Goal: Task Accomplishment & Management: Manage account settings

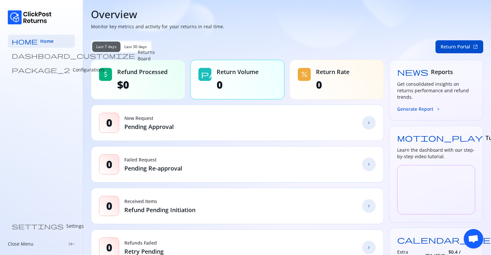
click at [166, 26] on p "Monitor key metrics and activity for your returns in real time." at bounding box center [287, 26] width 392 height 6
drag, startPoint x: 97, startPoint y: 26, endPoint x: 252, endPoint y: 36, distance: 154.8
click at [164, 26] on p "Monitor key metrics and activity for your returns in real time." at bounding box center [287, 26] width 392 height 6
click at [126, 26] on p "Monitor key metrics and activity for your returns in real time." at bounding box center [287, 26] width 392 height 6
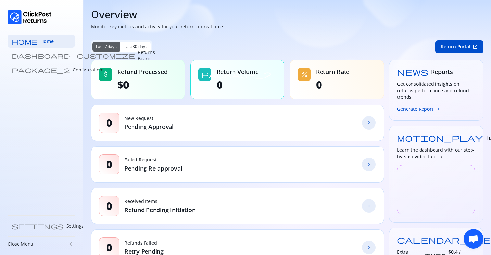
scroll to position [21, 0]
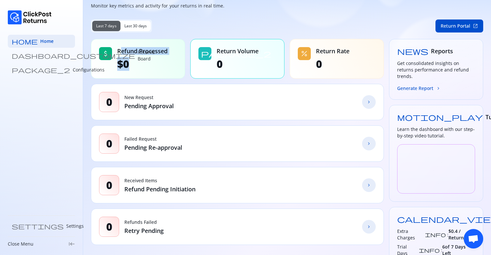
click at [162, 68] on div "Refund Processed $0" at bounding box center [142, 58] width 50 height 23
click at [162, 68] on span "$0" at bounding box center [142, 63] width 50 height 13
drag, startPoint x: 119, startPoint y: 50, endPoint x: 156, endPoint y: 67, distance: 40.4
click at [154, 66] on div "Refund Processed $0" at bounding box center [142, 58] width 50 height 23
click at [156, 67] on span "$0" at bounding box center [142, 63] width 50 height 13
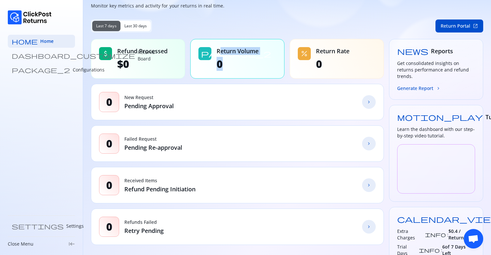
drag, startPoint x: 219, startPoint y: 53, endPoint x: 249, endPoint y: 67, distance: 34.1
click at [249, 67] on div "Return Volume 0" at bounding box center [237, 58] width 42 height 23
click at [249, 67] on span "0" at bounding box center [237, 63] width 42 height 13
drag, startPoint x: 318, startPoint y: 49, endPoint x: 342, endPoint y: 60, distance: 26.3
click at [342, 60] on div "Return Rate 0" at bounding box center [332, 58] width 33 height 23
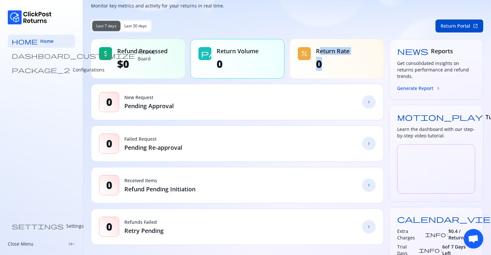
click at [342, 60] on span "0" at bounding box center [332, 63] width 33 height 13
drag, startPoint x: 319, startPoint y: 53, endPoint x: 345, endPoint y: 62, distance: 27.8
click at [345, 62] on div "Return Rate 0" at bounding box center [332, 58] width 33 height 23
click at [345, 62] on span "0" at bounding box center [332, 63] width 33 height 13
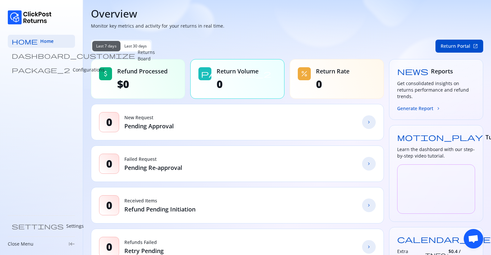
click at [132, 44] on span "Last 30 days" at bounding box center [135, 45] width 23 height 5
click at [110, 48] on span "Last 7 days" at bounding box center [106, 45] width 20 height 5
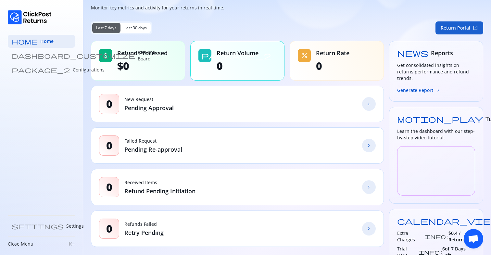
scroll to position [0, 0]
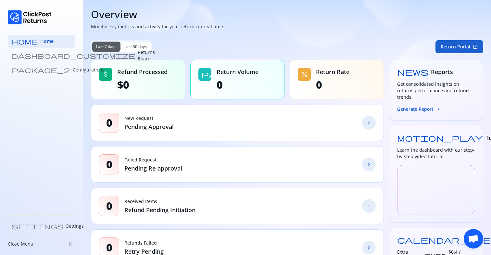
click at [456, 45] on button "Return Portal open_in_new" at bounding box center [459, 46] width 48 height 13
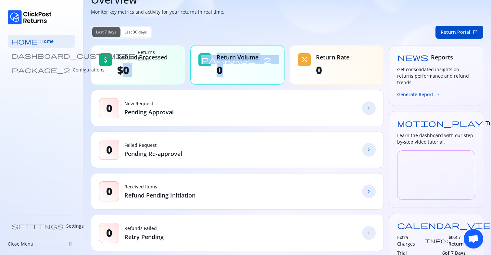
drag, startPoint x: 127, startPoint y: 66, endPoint x: 275, endPoint y: 66, distance: 148.3
click at [275, 66] on div "attach_money Refund Processed $0 package_2 Return Volume 0 percent Return Rate 0" at bounding box center [237, 65] width 293 height 40
click at [275, 66] on div "package_2 Return Volume 0" at bounding box center [237, 65] width 94 height 40
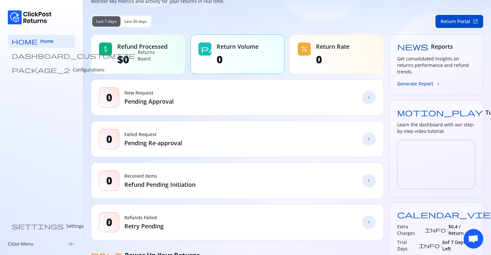
scroll to position [27, 0]
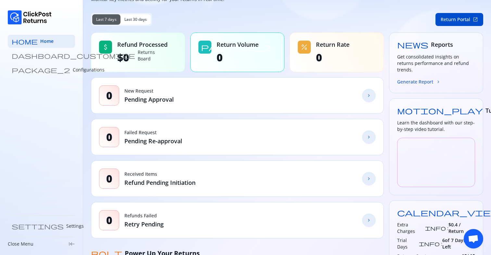
click at [424, 78] on button "Generate Report chevron_forward" at bounding box center [419, 81] width 44 height 7
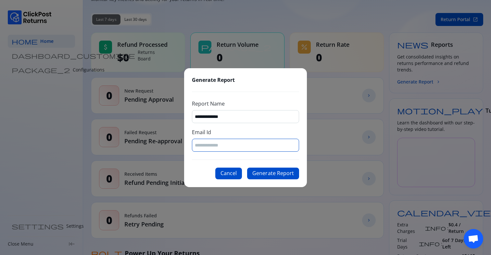
click at [222, 142] on input "Email Id" at bounding box center [245, 145] width 101 height 6
click at [215, 158] on div "**********" at bounding box center [245, 127] width 123 height 119
click at [227, 173] on button "Cancel" at bounding box center [228, 173] width 27 height 12
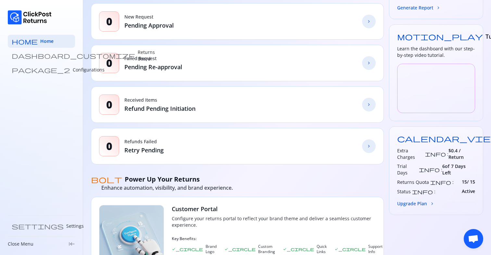
scroll to position [102, 0]
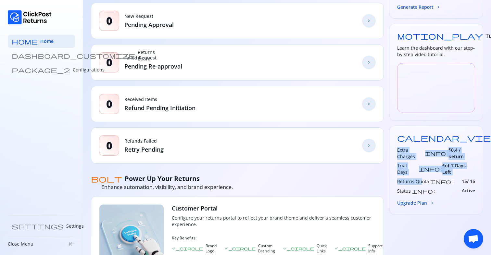
drag, startPoint x: 398, startPoint y: 143, endPoint x: 422, endPoint y: 160, distance: 29.6
click at [422, 160] on div "Extra Charges info : $0.4 / Return Trial Days info : 6 of 7 Days Left Returns Q…" at bounding box center [436, 170] width 78 height 47
click at [422, 178] on h3 "Returns Quota" at bounding box center [413, 181] width 32 height 6
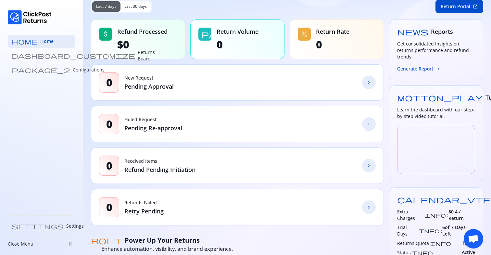
scroll to position [33, 0]
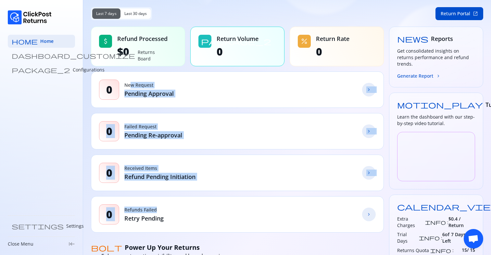
drag, startPoint x: 131, startPoint y: 84, endPoint x: 165, endPoint y: 207, distance: 127.8
click at [165, 207] on div "0 Refunds Failed Retry Pending chevron_forward" at bounding box center [237, 214] width 293 height 36
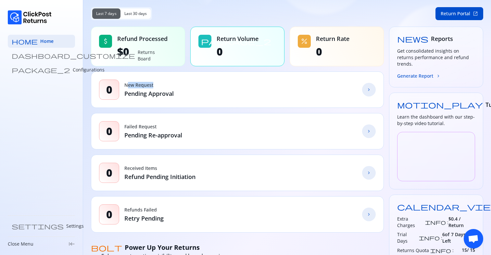
drag, startPoint x: 126, startPoint y: 83, endPoint x: 166, endPoint y: 83, distance: 40.2
click at [166, 83] on p "New Request" at bounding box center [148, 85] width 49 height 6
drag, startPoint x: 126, startPoint y: 128, endPoint x: 147, endPoint y: 128, distance: 21.1
click at [144, 128] on p "Failed Request" at bounding box center [153, 126] width 58 height 6
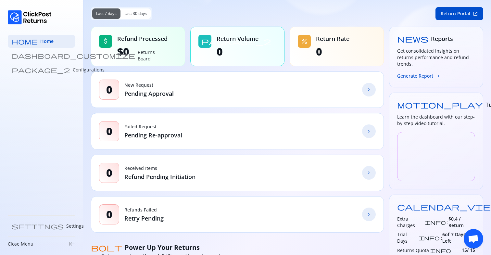
drag, startPoint x: 126, startPoint y: 172, endPoint x: 156, endPoint y: 172, distance: 30.2
click at [153, 172] on div "Received Items Refund Pending Initiation" at bounding box center [159, 173] width 71 height 16
drag, startPoint x: 127, startPoint y: 210, endPoint x: 158, endPoint y: 210, distance: 30.8
click at [156, 210] on p "Refunds Failed" at bounding box center [143, 209] width 39 height 6
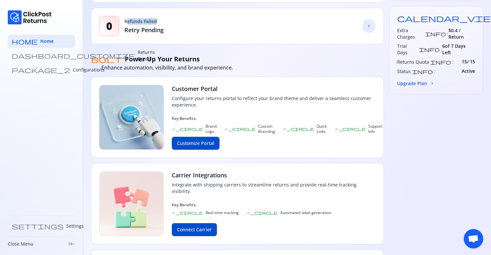
scroll to position [238, 0]
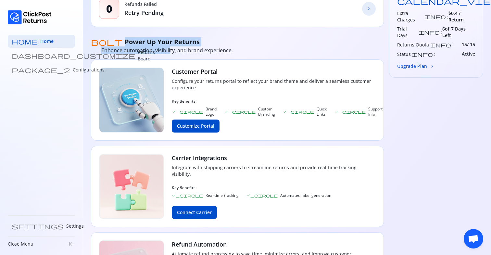
drag, startPoint x: 102, startPoint y: 41, endPoint x: 171, endPoint y: 51, distance: 69.8
click at [171, 51] on div "bolt Power Up Your Returns Enhance automation, visibility, and brand experience." at bounding box center [237, 43] width 293 height 22
click at [171, 51] on span "Enhance automation, visibility, and brand experience." at bounding box center [166, 50] width 131 height 7
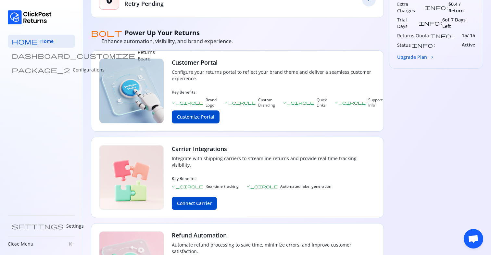
scroll to position [247, 0]
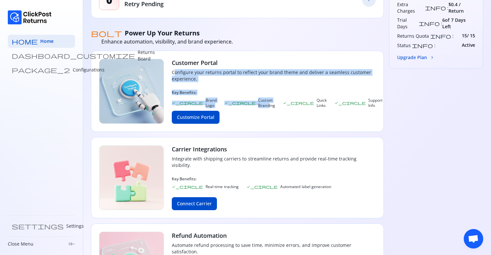
drag, startPoint x: 172, startPoint y: 73, endPoint x: 238, endPoint y: 98, distance: 70.9
click at [238, 98] on div "Customer Portal Configure your returns portal to reflect your brand theme and d…" at bounding box center [277, 91] width 211 height 65
click at [258, 98] on p "Custom Branding" at bounding box center [266, 103] width 17 height 10
drag, startPoint x: 172, startPoint y: 73, endPoint x: 236, endPoint y: 91, distance: 66.0
click at [236, 91] on div "Customer Portal Configure your returns portal to reflect your brand theme and d…" at bounding box center [277, 91] width 211 height 65
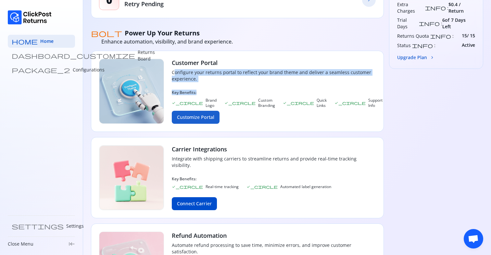
click at [197, 115] on button "Customize Portal" at bounding box center [196, 117] width 48 height 13
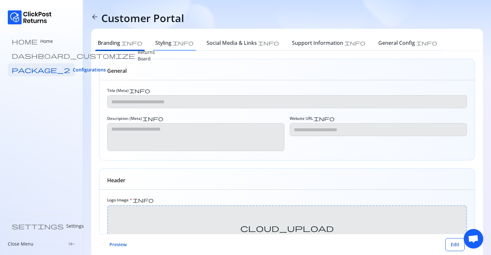
click at [155, 41] on h6 "Styling" at bounding box center [163, 43] width 16 height 8
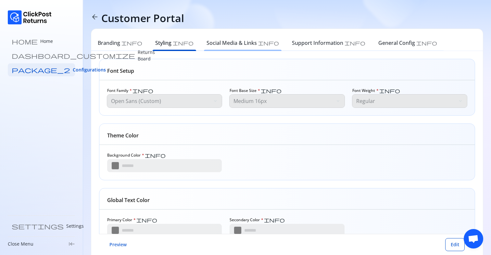
click at [208, 43] on h6 "Social Media & Links" at bounding box center [231, 43] width 50 height 8
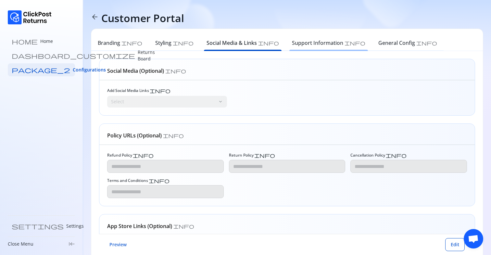
click at [285, 47] on div "Support Information info" at bounding box center [328, 44] width 86 height 14
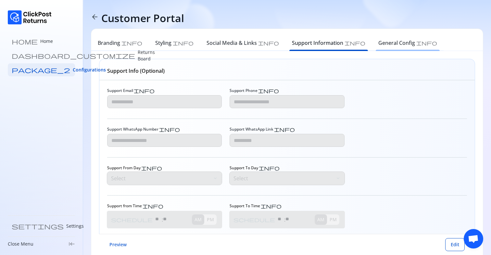
click at [378, 43] on h6 "General Config" at bounding box center [396, 43] width 37 height 8
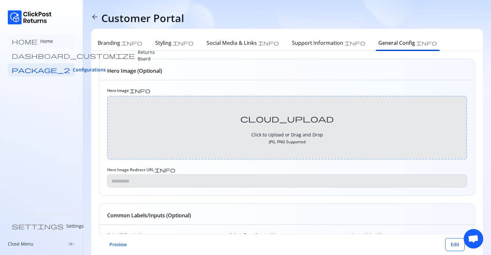
click at [44, 42] on link "home Home" at bounding box center [41, 41] width 67 height 13
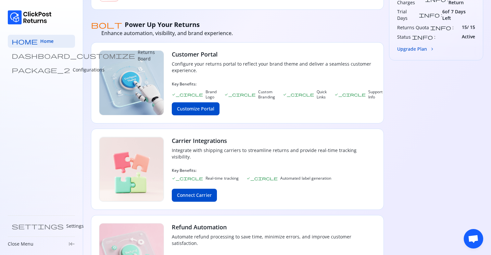
scroll to position [301, 0]
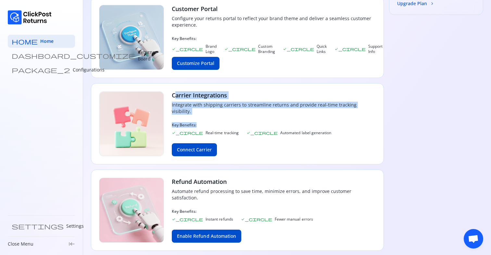
drag, startPoint x: 175, startPoint y: 91, endPoint x: 242, endPoint y: 116, distance: 71.7
click at [242, 116] on div "Carrier Integrations Integrate with shipping carriers to streamline returns and…" at bounding box center [274, 123] width 204 height 65
click at [242, 122] on p "Key Benefits:" at bounding box center [274, 124] width 204 height 5
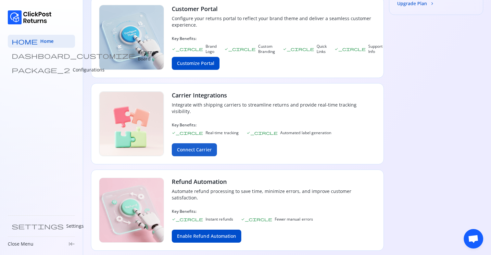
click at [198, 144] on button "Connect Carrier" at bounding box center [194, 149] width 45 height 13
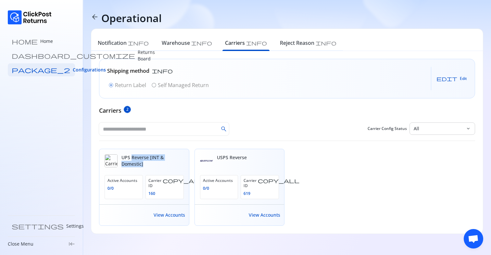
drag, startPoint x: 131, startPoint y: 158, endPoint x: 152, endPoint y: 162, distance: 21.0
click at [152, 162] on h6 "UPS Reverse [INT & Domestic]" at bounding box center [152, 160] width 62 height 13
click at [184, 117] on div "Shipping method info radio_button_checked Return Label radio_button_unchecked S…" at bounding box center [287, 142] width 376 height 167
drag, startPoint x: 218, startPoint y: 156, endPoint x: 247, endPoint y: 156, distance: 28.5
click at [247, 156] on div "USPS Reverse" at bounding box center [239, 160] width 79 height 13
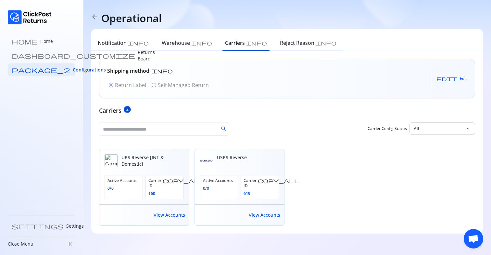
click at [179, 115] on div "Shipping method info radio_button_checked Return Label radio_button_unchecked S…" at bounding box center [287, 142] width 376 height 167
drag, startPoint x: 110, startPoint y: 71, endPoint x: 176, endPoint y: 71, distance: 65.9
click at [176, 71] on div "Shipping method info" at bounding box center [158, 71] width 103 height 8
click at [138, 54] on p "Returns Board" at bounding box center [146, 55] width 17 height 13
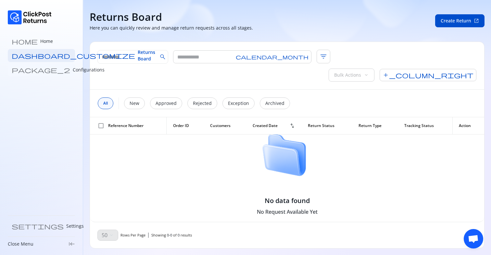
click at [73, 72] on p "Configurations" at bounding box center [89, 70] width 32 height 6
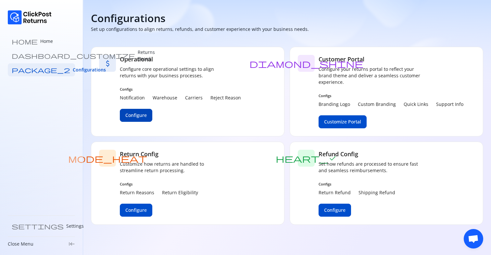
click at [150, 114] on button "Configure" at bounding box center [136, 115] width 32 height 13
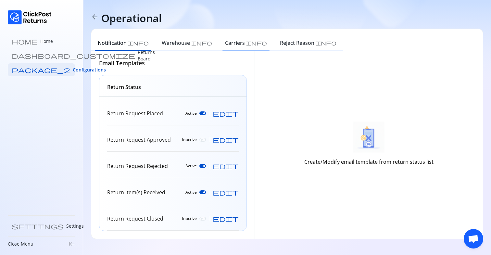
click at [225, 42] on h6 "Carriers" at bounding box center [235, 43] width 20 height 8
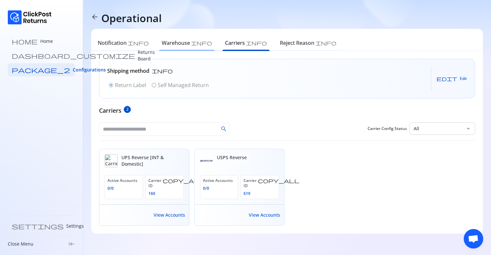
click at [162, 42] on h6 "Warehouse" at bounding box center [176, 43] width 28 height 8
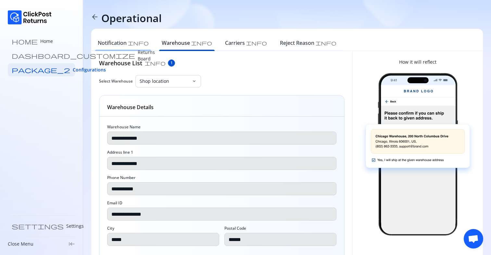
click at [115, 40] on h6 "Notification" at bounding box center [112, 43] width 29 height 8
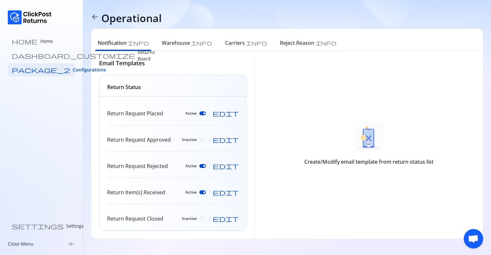
click at [95, 18] on span "arrow_back" at bounding box center [95, 17] width 8 height 8
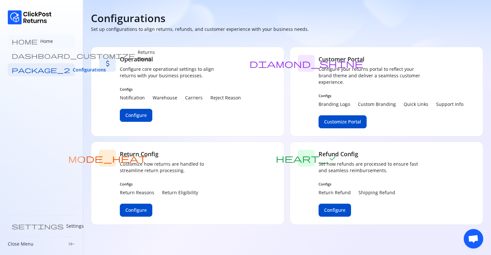
click at [40, 42] on p "Home" at bounding box center [46, 41] width 13 height 6
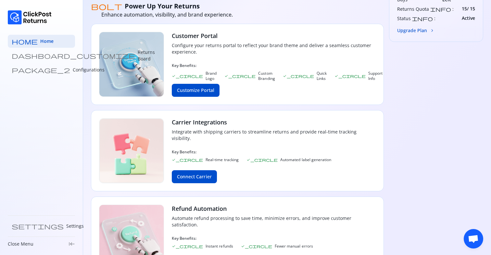
scroll to position [301, 0]
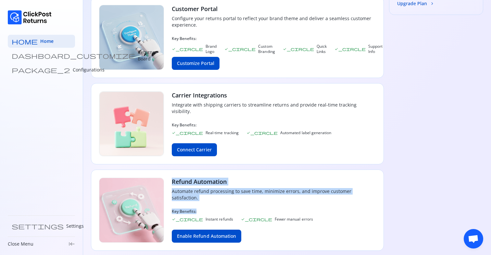
drag, startPoint x: 173, startPoint y: 177, endPoint x: 239, endPoint y: 201, distance: 70.4
click at [239, 201] on div "Refund Automation Automate refund processing to save time, minimize errors, and…" at bounding box center [274, 209] width 204 height 65
click at [208, 189] on p "Automate refund processing to save time, minimize errors, and improve customer …" at bounding box center [274, 194] width 204 height 13
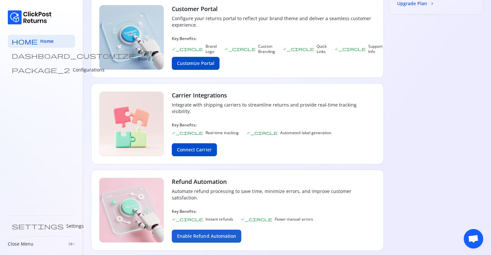
click at [207, 231] on button "Enable Refund Automation" at bounding box center [206, 235] width 69 height 13
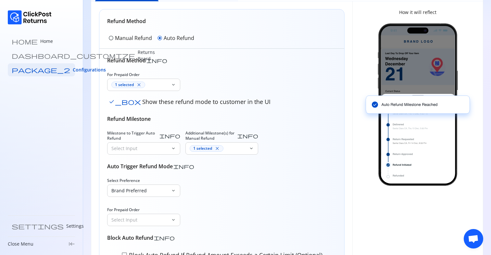
scroll to position [51, 0]
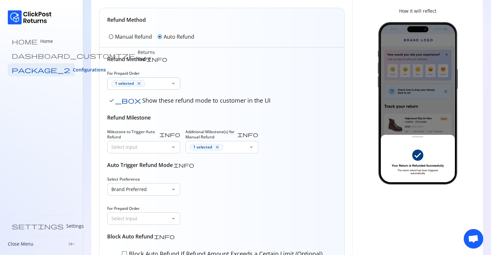
click at [168, 82] on div "1 selected close" at bounding box center [138, 84] width 63 height 12
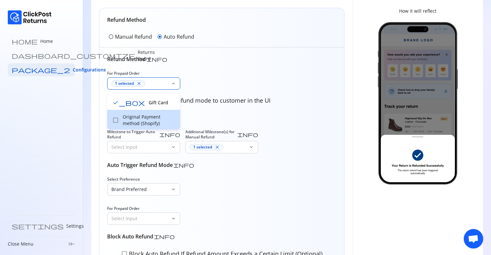
click at [142, 120] on p "Original Payment method (Shopify)" at bounding box center [150, 120] width 54 height 13
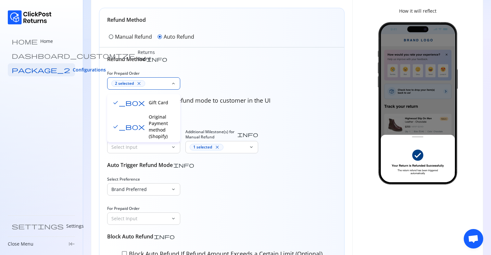
click at [149, 103] on p "Gift Card" at bounding box center [163, 102] width 28 height 6
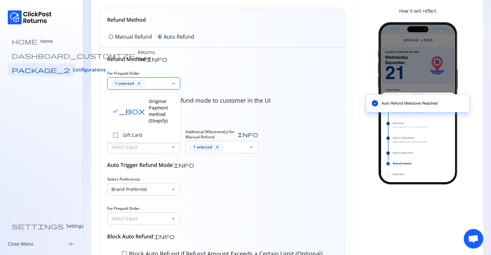
click at [202, 92] on div "For Prepaid Order 1 selected close keyboard_arrow_down check_box Show these ref…" at bounding box center [221, 88] width 229 height 35
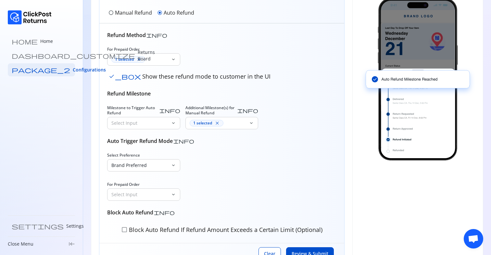
scroll to position [100, 0]
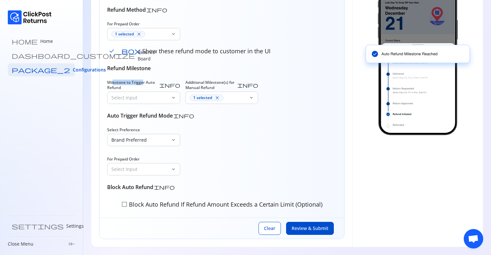
drag, startPoint x: 112, startPoint y: 81, endPoint x: 144, endPoint y: 81, distance: 31.8
click at [142, 81] on span "Milestone to Trigger Auto Refund" at bounding box center [132, 85] width 51 height 10
click at [144, 81] on span "Milestone to Trigger Auto Refund" at bounding box center [132, 85] width 51 height 10
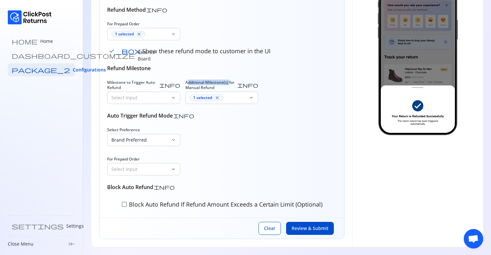
drag, startPoint x: 187, startPoint y: 80, endPoint x: 231, endPoint y: 80, distance: 43.8
click at [230, 80] on span "Additional Milestone(s) for Manual Refund" at bounding box center [210, 85] width 51 height 10
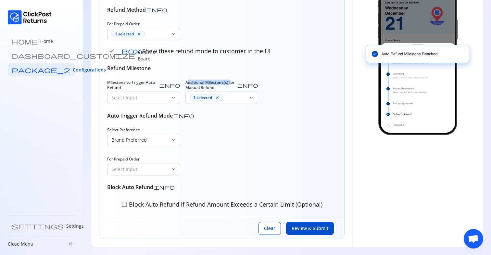
click at [231, 80] on span "Additional Milestone(s) for Manual Refund" at bounding box center [210, 85] width 51 height 10
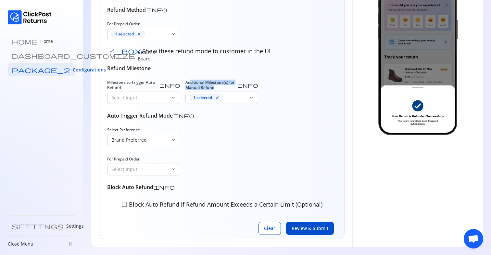
drag, startPoint x: 190, startPoint y: 85, endPoint x: 241, endPoint y: 88, distance: 50.7
click at [233, 86] on span "Additional Milestone(s) for Manual Refund" at bounding box center [210, 85] width 51 height 10
click at [248, 101] on div "1 selected close" at bounding box center [217, 98] width 63 height 12
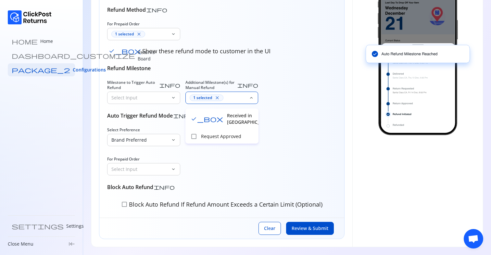
click at [210, 80] on span "Additional Milestone(s) for Manual Refund" at bounding box center [210, 85] width 51 height 10
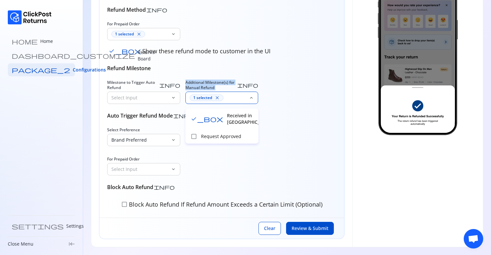
click at [210, 80] on span "Additional Milestone(s) for Manual Refund" at bounding box center [210, 85] width 51 height 10
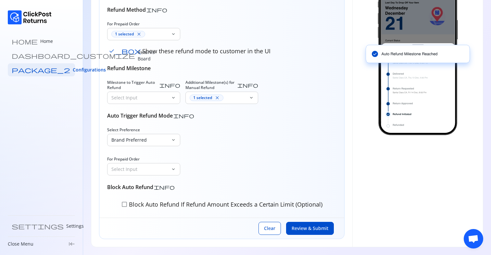
click at [157, 110] on div "Refund Method info For Prepaid Order 1 selected close keyboard_arrow_down check…" at bounding box center [221, 108] width 229 height 204
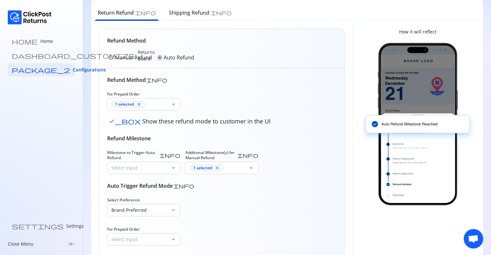
scroll to position [0, 0]
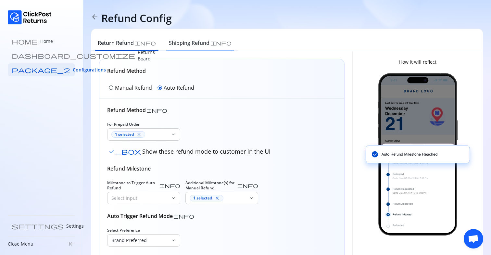
click at [169, 43] on h6 "Shipping Refund" at bounding box center [189, 43] width 41 height 8
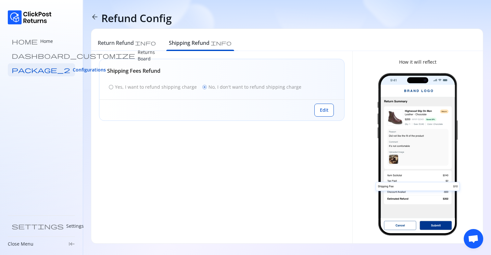
drag, startPoint x: 119, startPoint y: 73, endPoint x: 147, endPoint y: 73, distance: 27.9
click at [146, 73] on h6 "Shipping Fees Refund" at bounding box center [221, 71] width 229 height 8
click at [147, 73] on h6 "Shipping Fees Refund" at bounding box center [221, 71] width 229 height 8
drag, startPoint x: 111, startPoint y: 71, endPoint x: 170, endPoint y: 71, distance: 59.4
click at [168, 71] on h6 "Shipping Fees Refund" at bounding box center [221, 71] width 229 height 8
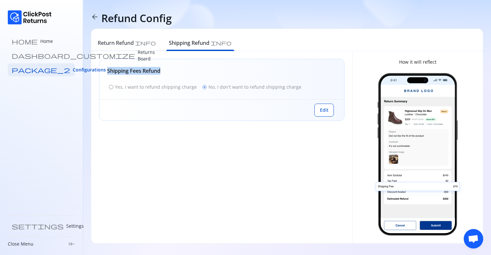
click at [170, 71] on h6 "Shipping Fees Refund" at bounding box center [221, 71] width 229 height 8
click at [138, 52] on p "Returns Board" at bounding box center [146, 55] width 17 height 13
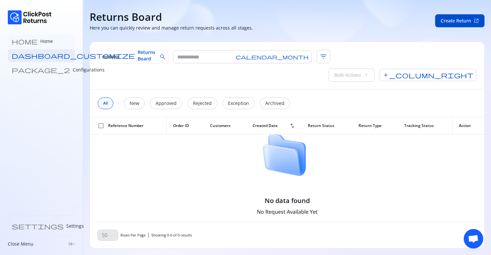
click at [39, 41] on link "home Home" at bounding box center [41, 41] width 67 height 13
